Goal: Task Accomplishment & Management: Complete application form

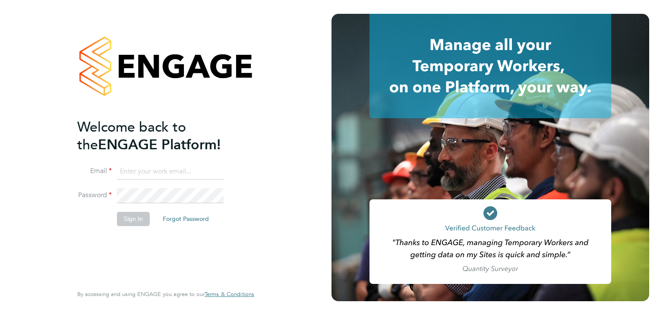
type input "valeria.erdos@citycalling.com"
click at [146, 218] on button "Sign In" at bounding box center [133, 219] width 33 height 14
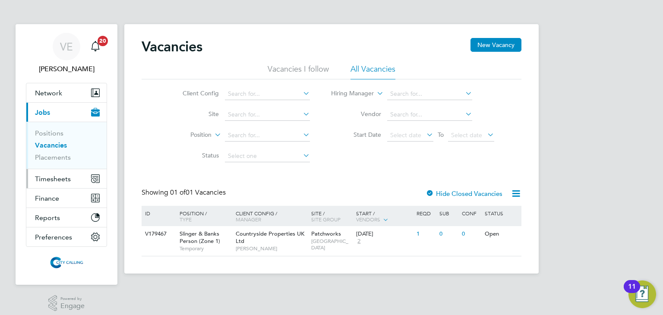
click at [63, 176] on span "Timesheets" at bounding box center [53, 179] width 36 height 8
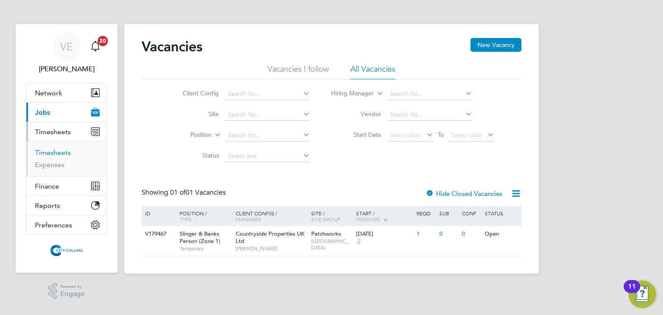
click at [59, 151] on link "Timesheets" at bounding box center [53, 153] width 36 height 8
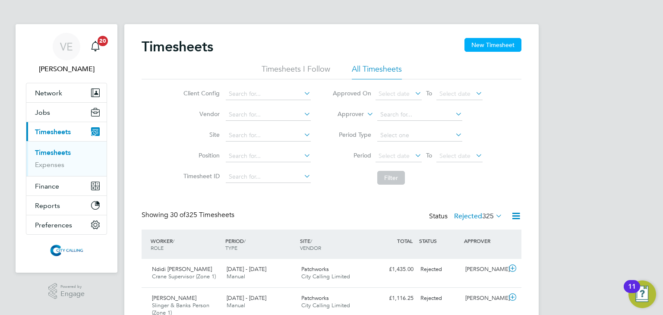
click at [493, 45] on button "New Timesheet" at bounding box center [493, 45] width 57 height 14
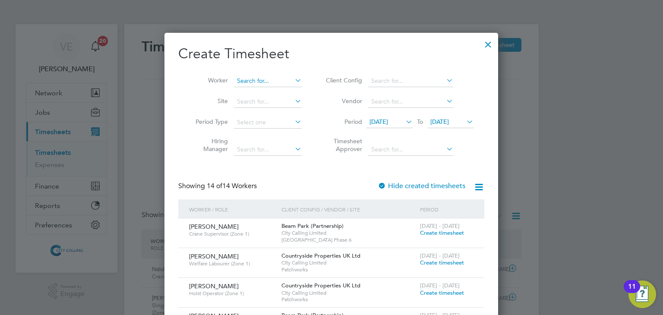
click at [247, 76] on input at bounding box center [268, 81] width 68 height 12
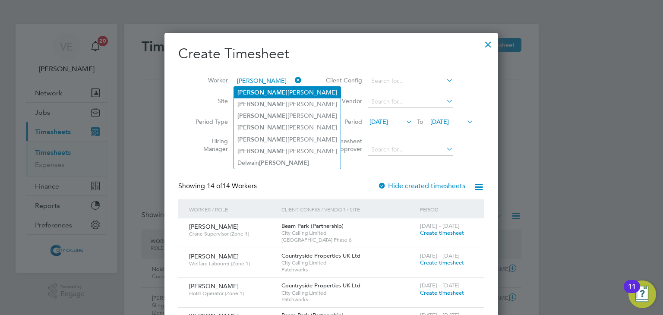
click at [266, 94] on li "[PERSON_NAME]" at bounding box center [287, 93] width 107 height 12
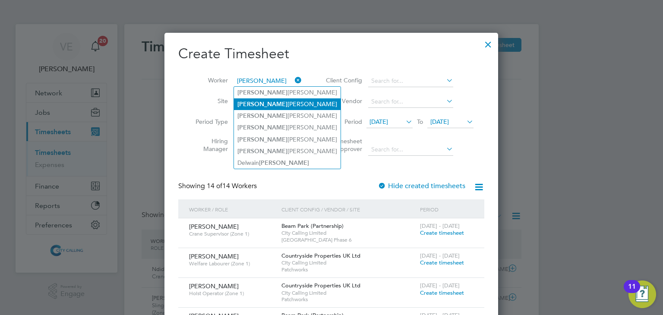
type input "[PERSON_NAME]"
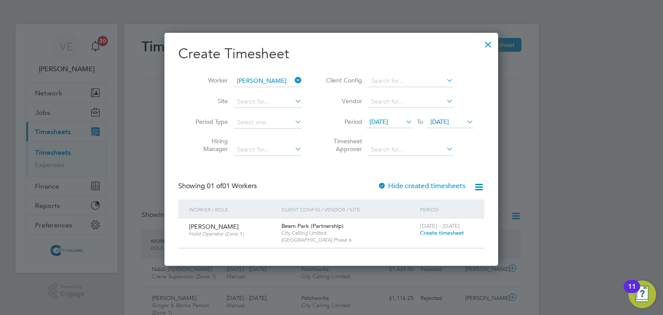
click at [402, 117] on div "[DATE] To [DATE]" at bounding box center [420, 123] width 107 height 12
click at [404, 123] on icon at bounding box center [404, 122] width 0 height 12
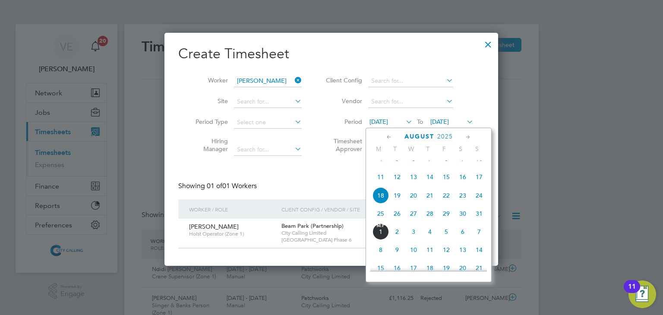
drag, startPoint x: 469, startPoint y: 108, endPoint x: 467, endPoint y: 119, distance: 11.4
click at [468, 108] on li "Vendor" at bounding box center [399, 102] width 172 height 21
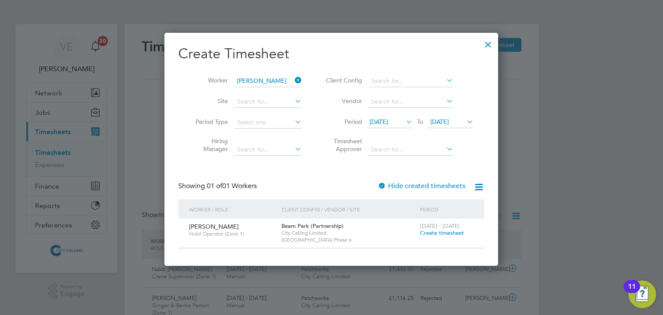
click at [465, 125] on icon at bounding box center [465, 122] width 0 height 12
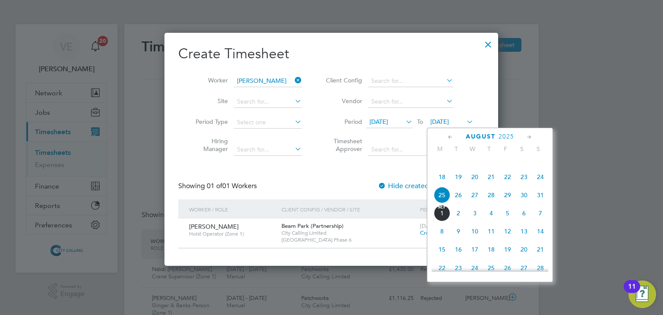
click at [540, 199] on span "31" at bounding box center [540, 195] width 16 height 16
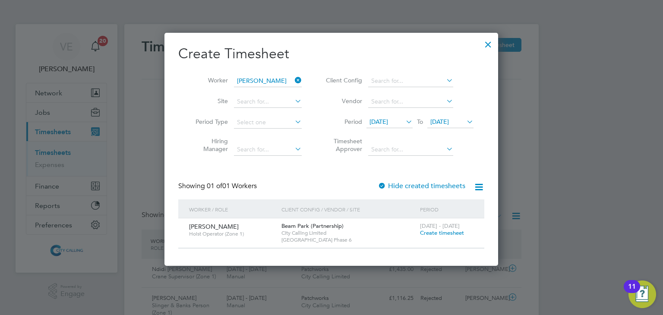
click at [421, 186] on label "Hide created timesheets" at bounding box center [422, 186] width 88 height 9
click at [452, 115] on li "Period [DATE] To [DATE]" at bounding box center [399, 122] width 172 height 21
drag, startPoint x: 348, startPoint y: 127, endPoint x: 383, endPoint y: 123, distance: 34.9
click at [349, 127] on li "Period [DATE] To [DATE]" at bounding box center [399, 122] width 172 height 21
click at [388, 123] on span "[DATE]" at bounding box center [379, 122] width 19 height 8
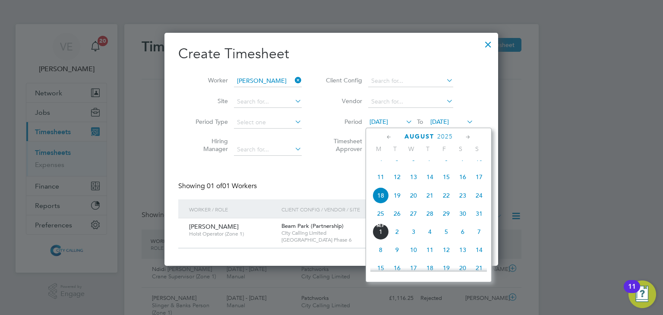
click at [384, 184] on span "11" at bounding box center [381, 177] width 16 height 16
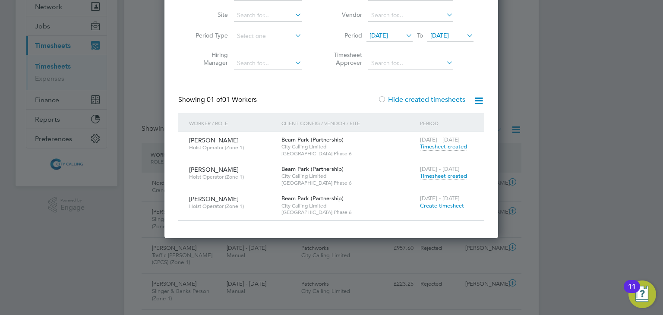
click at [449, 177] on span "Timesheet created" at bounding box center [443, 176] width 47 height 8
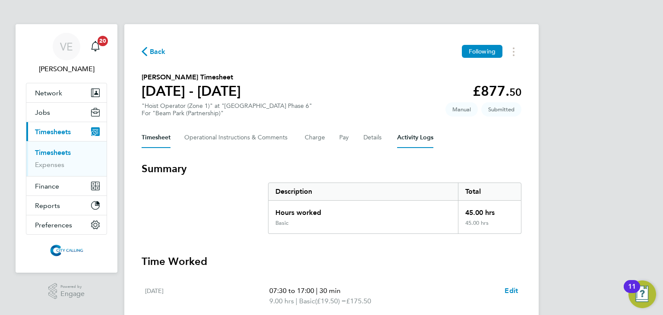
click at [408, 135] on Logs-tab "Activity Logs" at bounding box center [415, 137] width 36 height 21
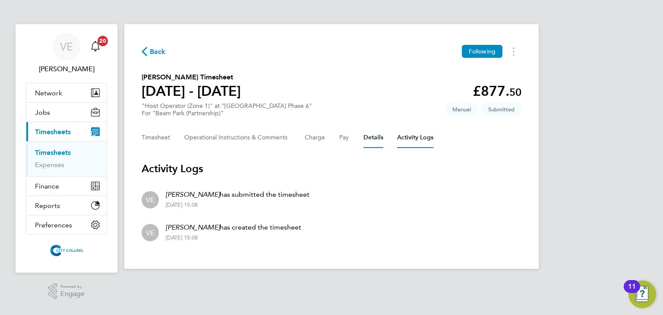
click at [377, 133] on button "Details" at bounding box center [374, 137] width 20 height 21
